Goal: Task Accomplishment & Management: Manage account settings

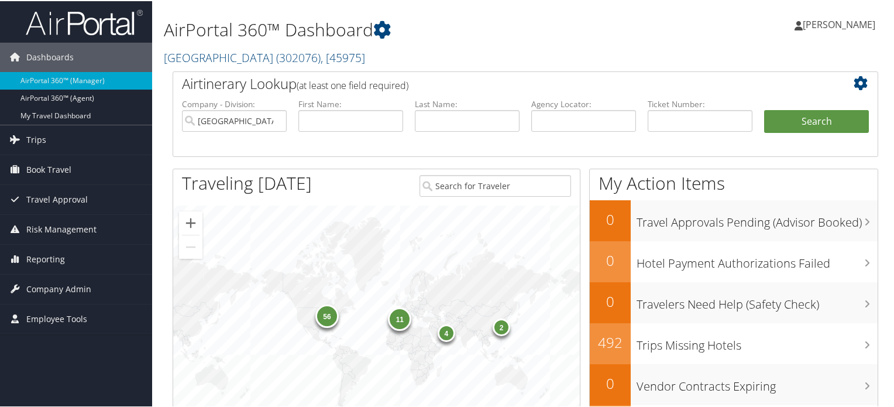
click at [112, 29] on img at bounding box center [84, 21] width 117 height 27
click at [279, 58] on span "( 302076 )" at bounding box center [298, 57] width 44 height 16
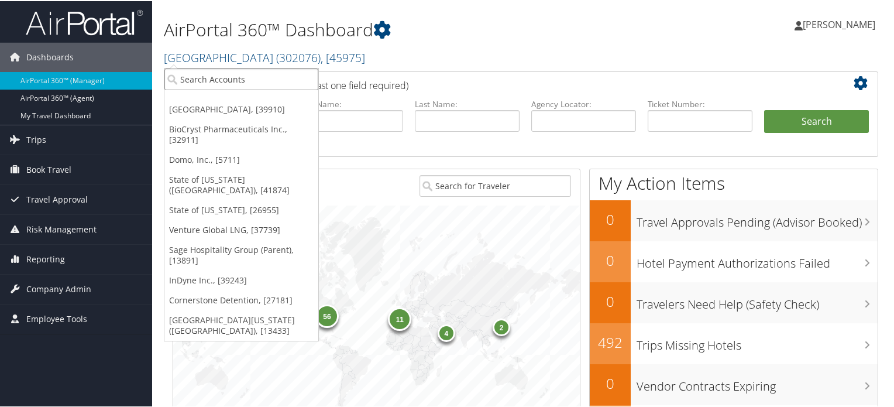
click at [272, 74] on input "search" at bounding box center [241, 78] width 154 height 22
paste input "Venture Global LNG"
type input "Venture Global LNG"
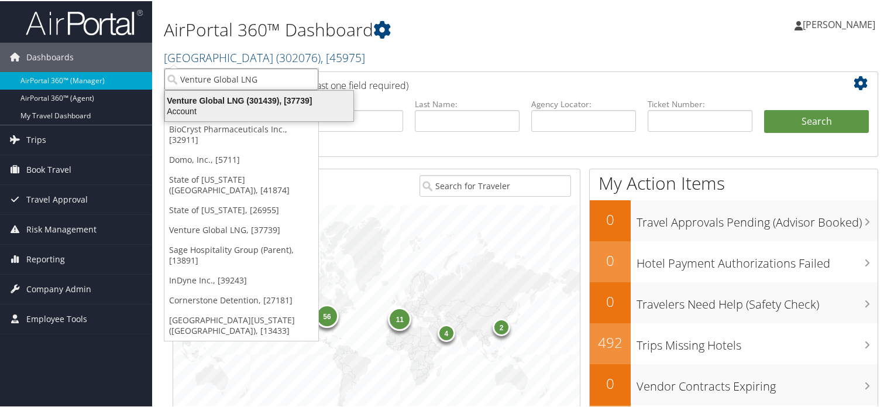
click at [261, 106] on div "Account" at bounding box center [259, 110] width 202 height 11
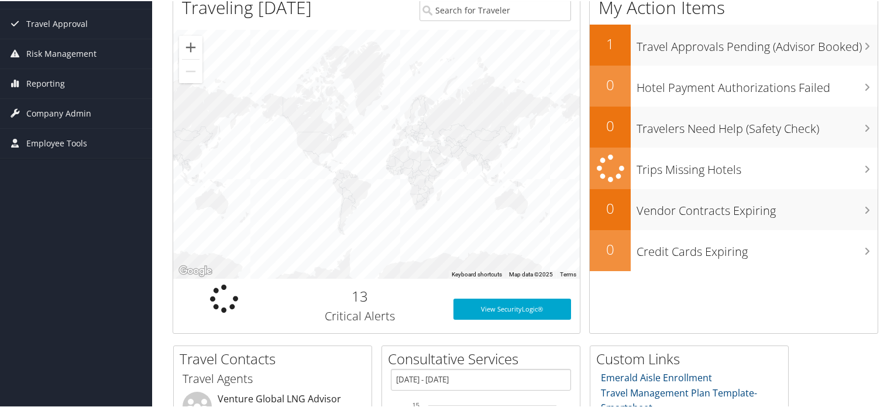
scroll to position [117, 0]
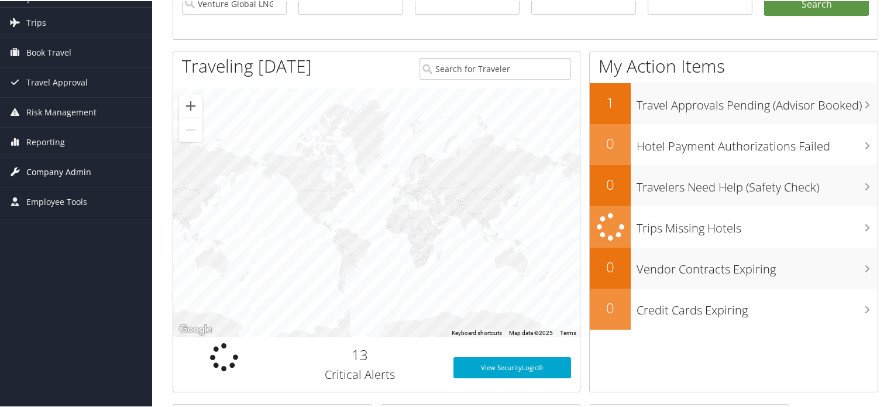
click at [53, 164] on span "Company Admin" at bounding box center [58, 170] width 65 height 29
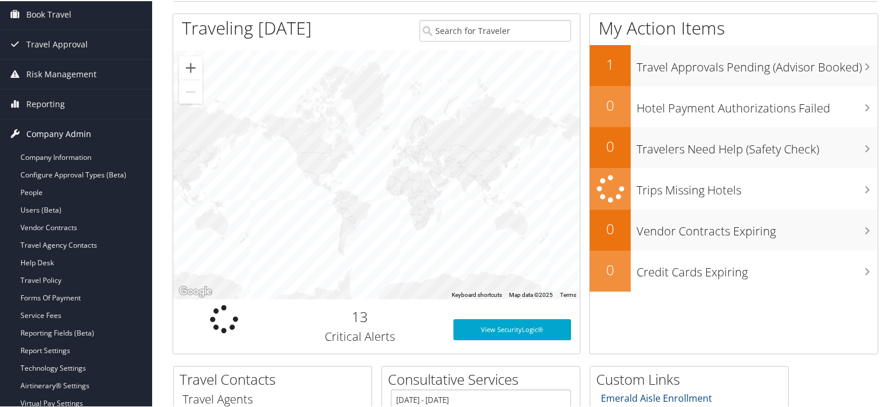
scroll to position [175, 0]
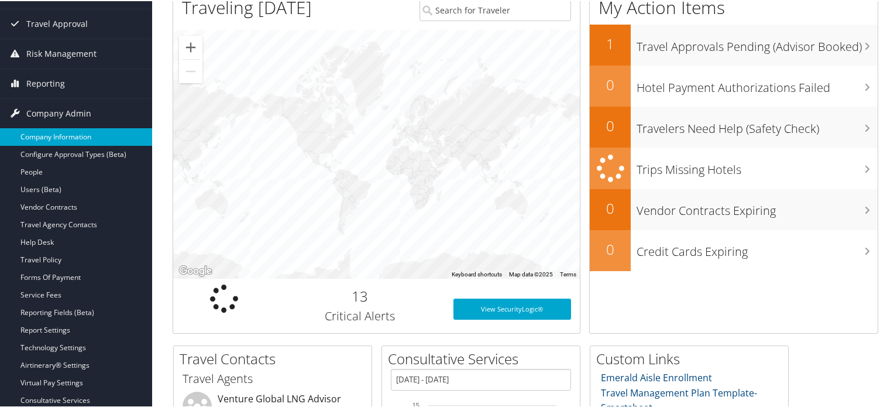
click at [69, 132] on link "Company Information" at bounding box center [76, 136] width 152 height 18
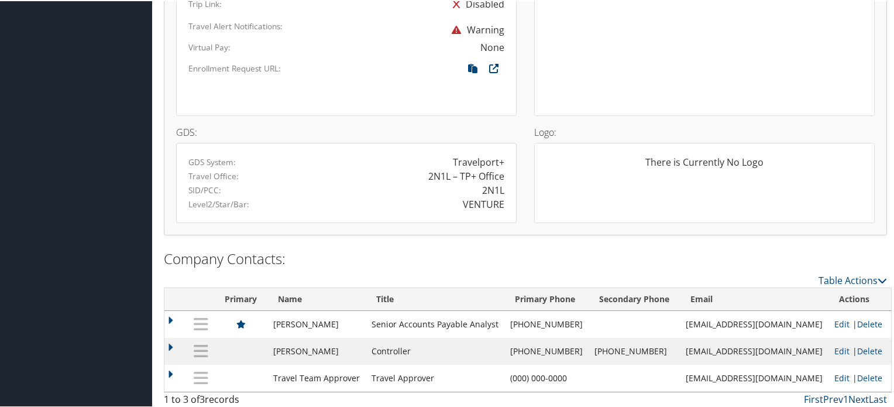
scroll to position [853, 0]
